Goal: Find specific page/section: Find specific page/section

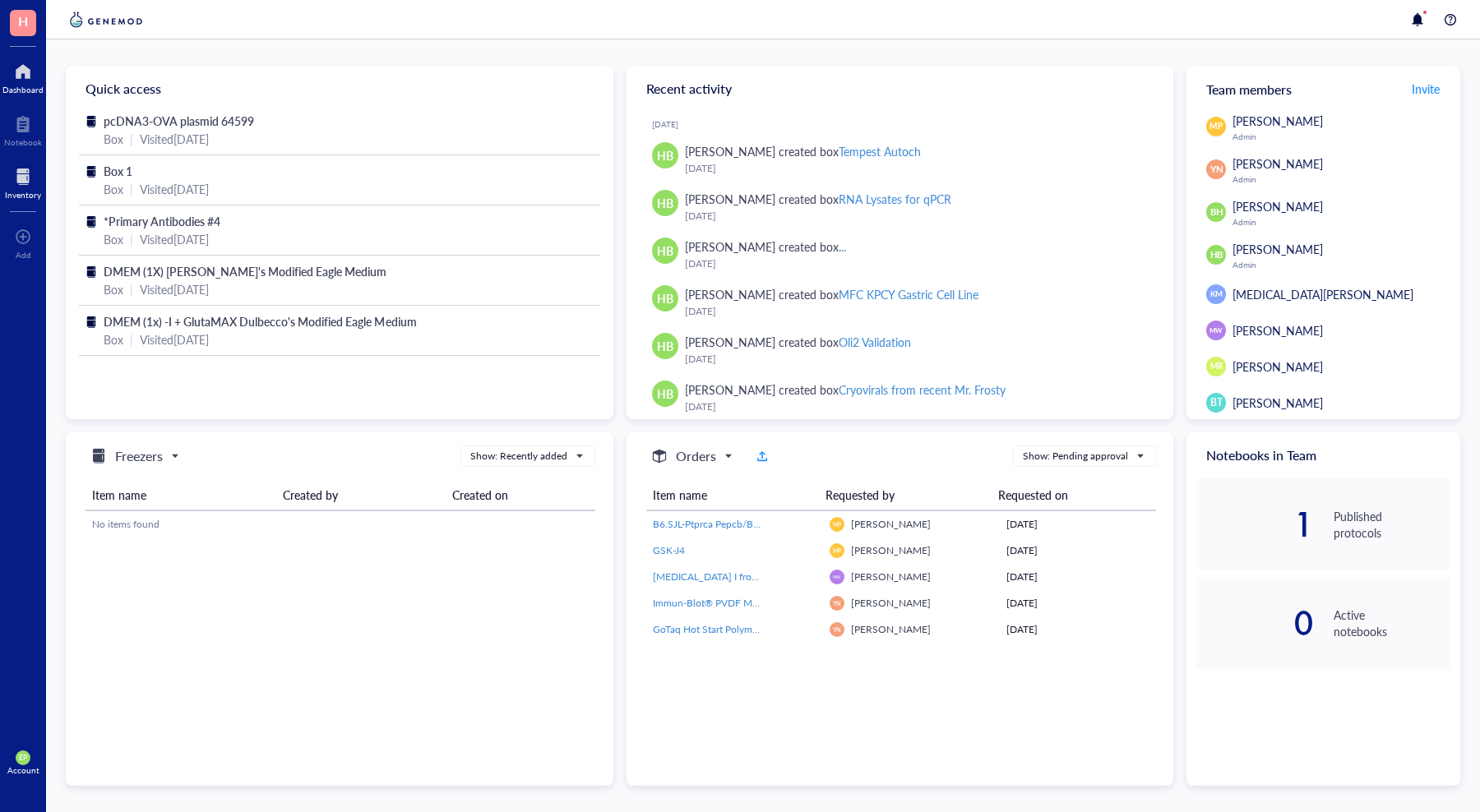
click at [34, 190] on div "Inventory" at bounding box center [23, 195] width 36 height 10
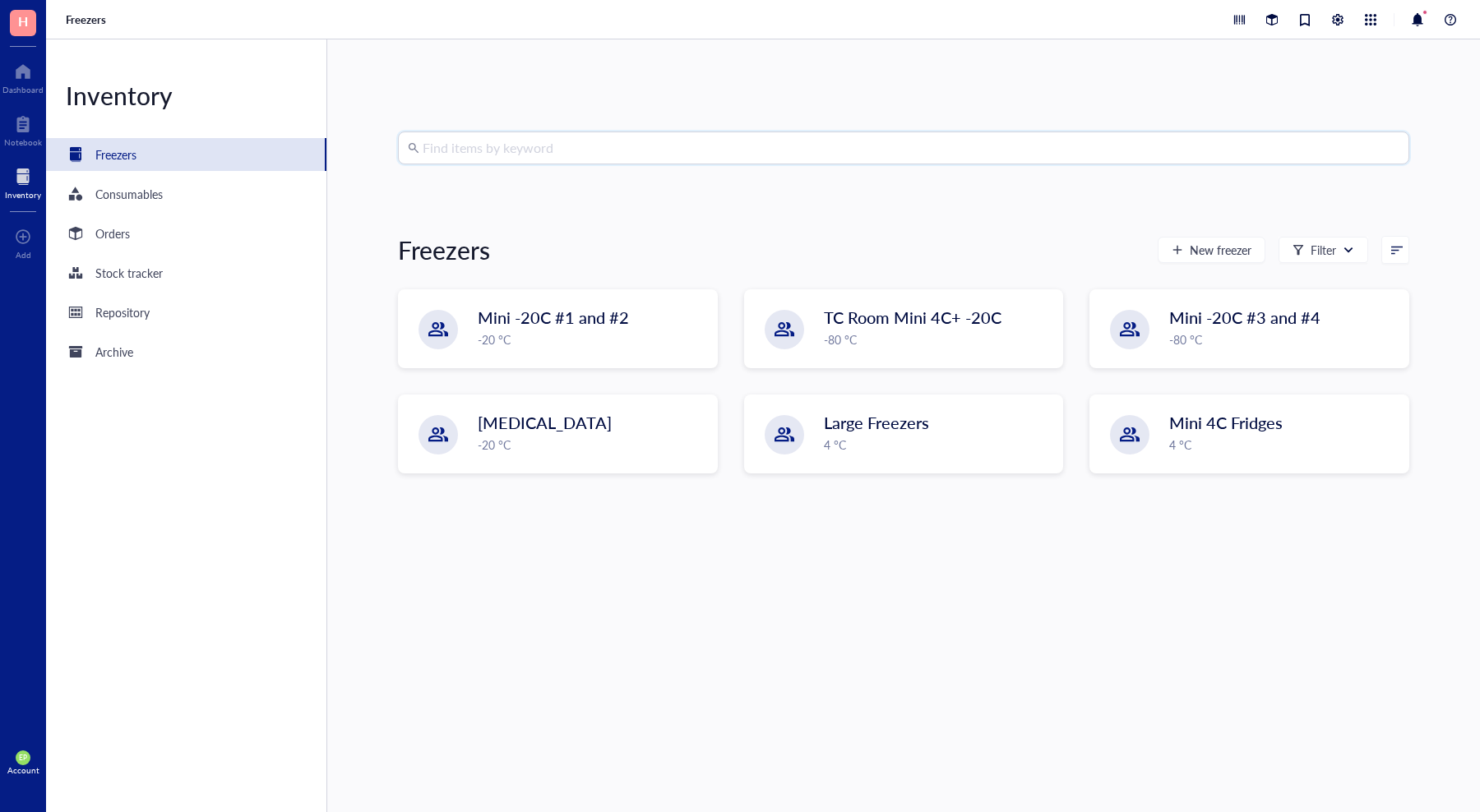
click at [501, 141] on input "search" at bounding box center [911, 148] width 977 height 31
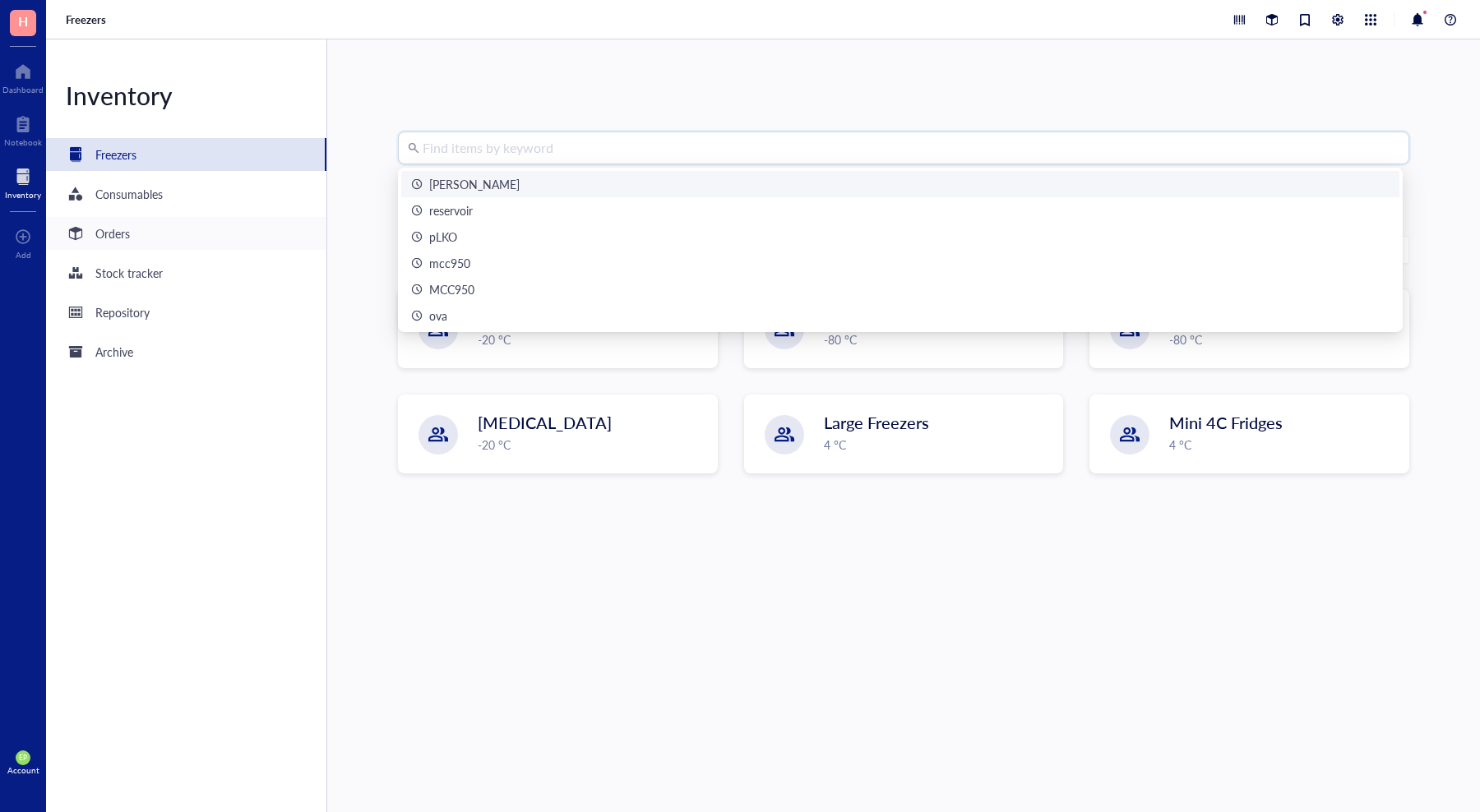
click at [137, 234] on div "Orders" at bounding box center [186, 233] width 280 height 33
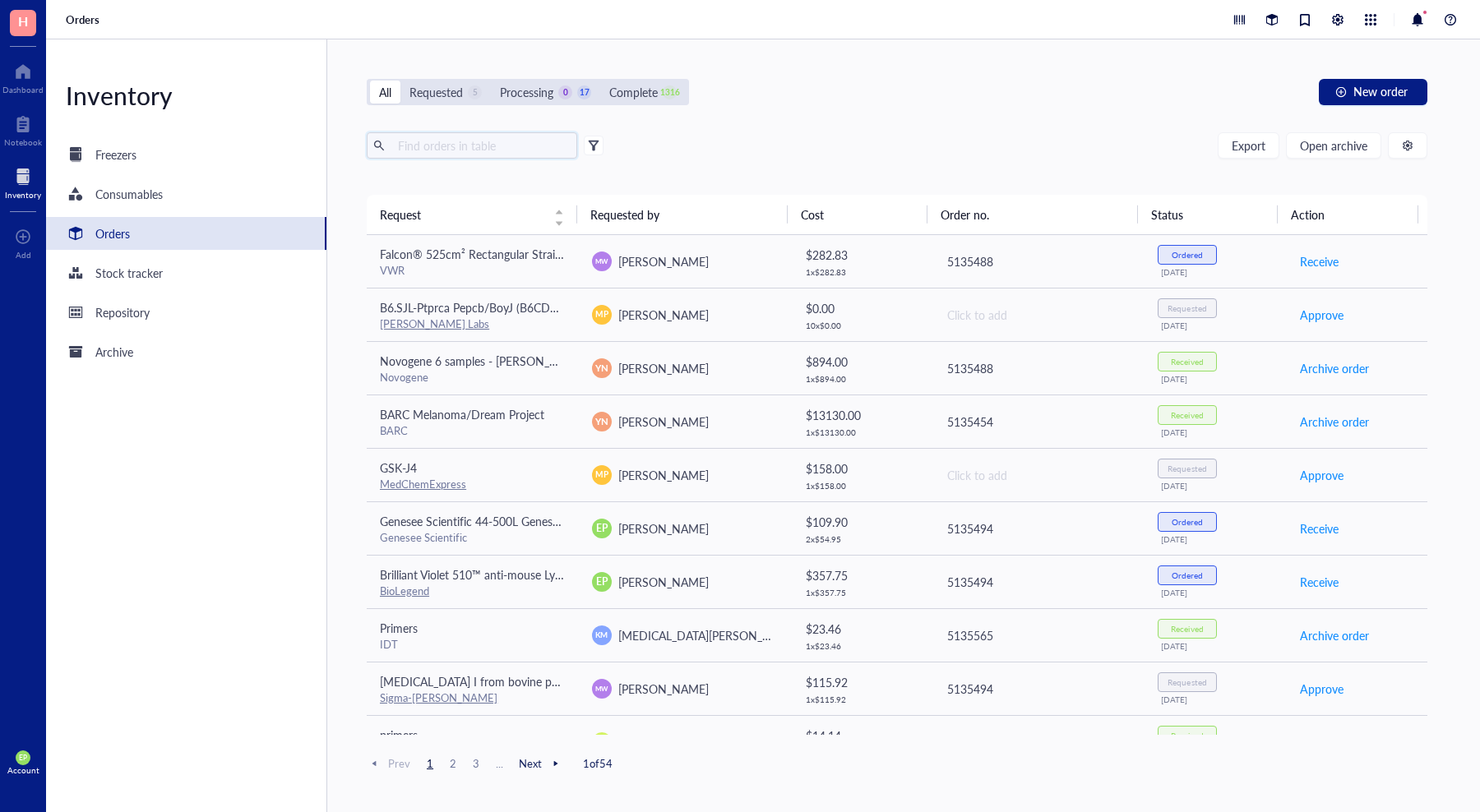
click at [443, 138] on input "text" at bounding box center [481, 145] width 179 height 25
type input "dmem"
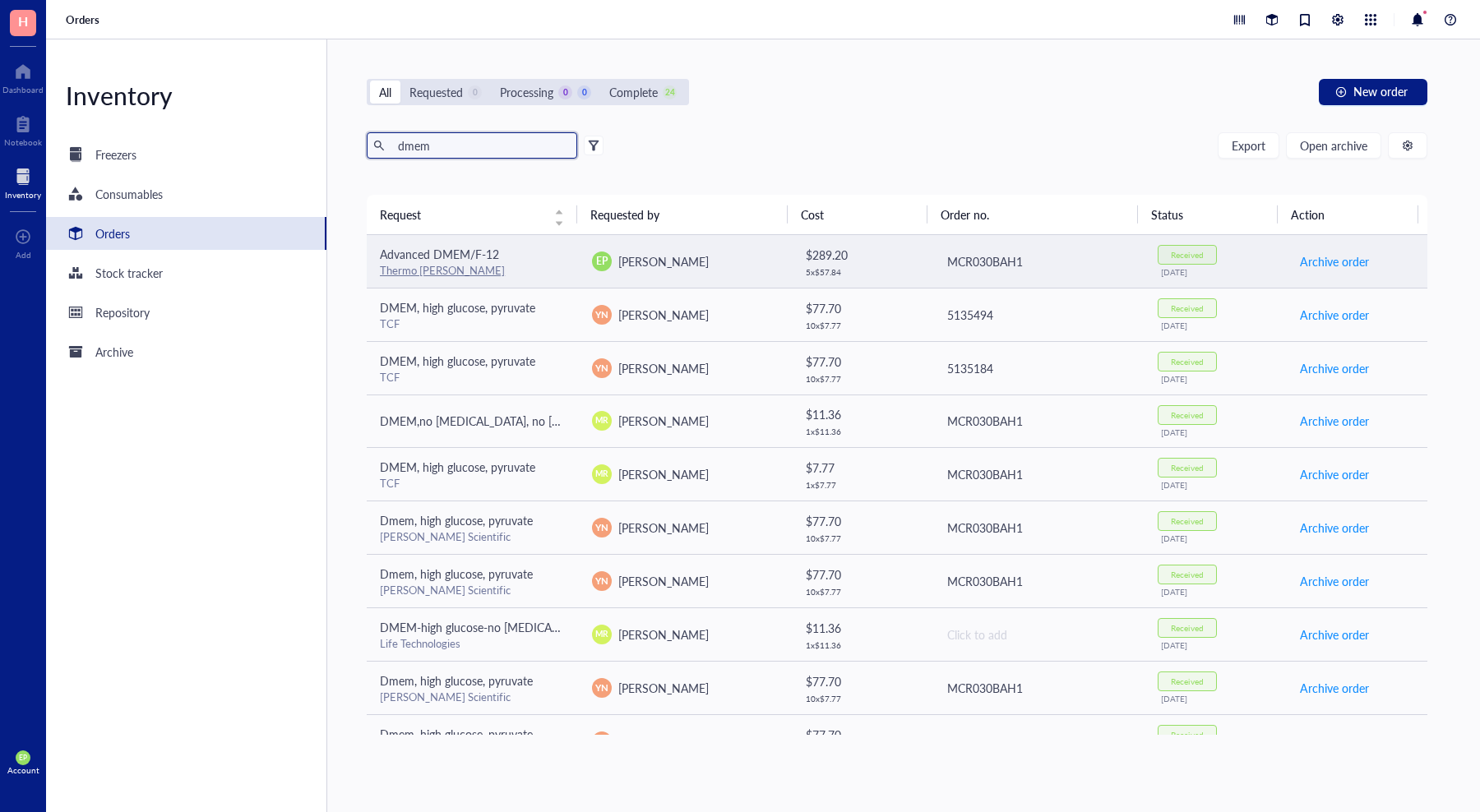
click at [488, 272] on div "Thermo [PERSON_NAME]" at bounding box center [472, 270] width 186 height 15
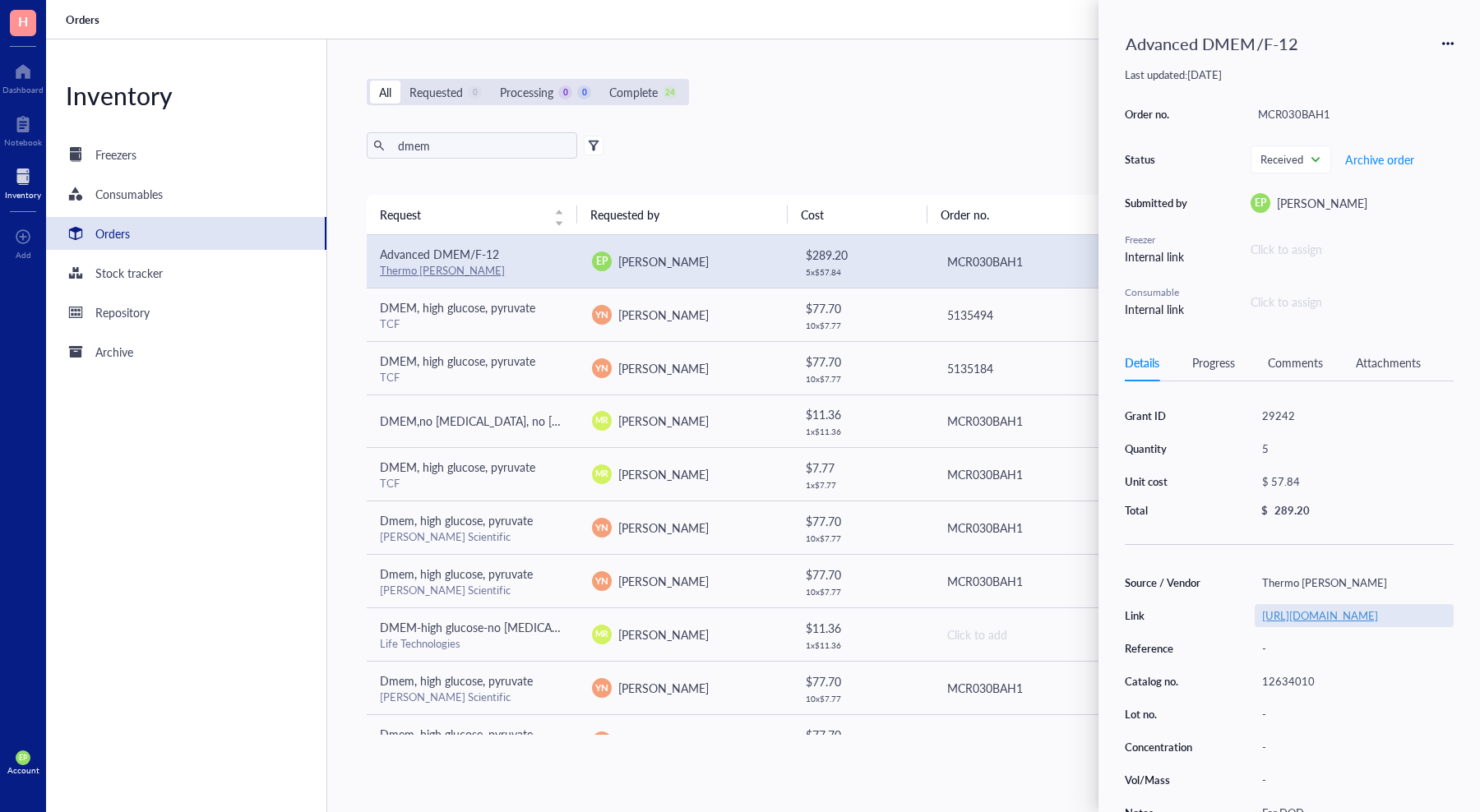
click at [1308, 623] on link "[URL][DOMAIN_NAME]" at bounding box center [1320, 616] width 116 height 16
